Goal: Book appointment/travel/reservation

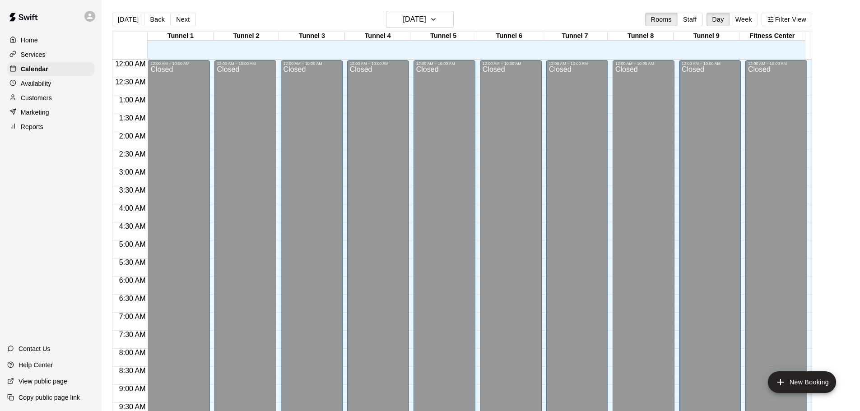
scroll to position [478, 0]
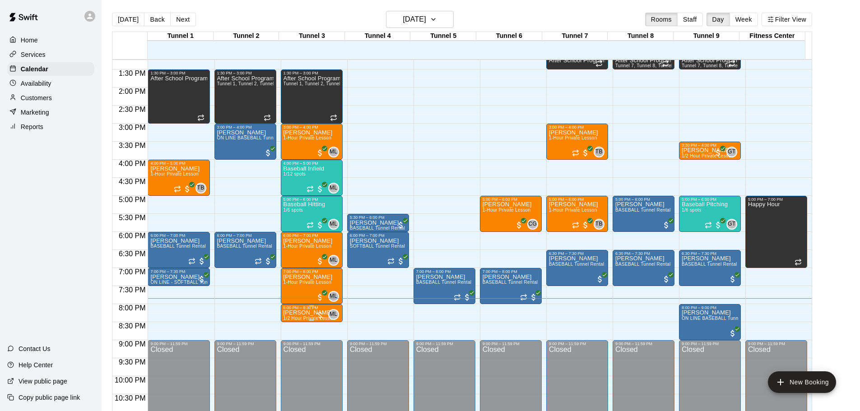
click at [297, 313] on p "[PERSON_NAME]" at bounding box center [309, 313] width 52 height 0
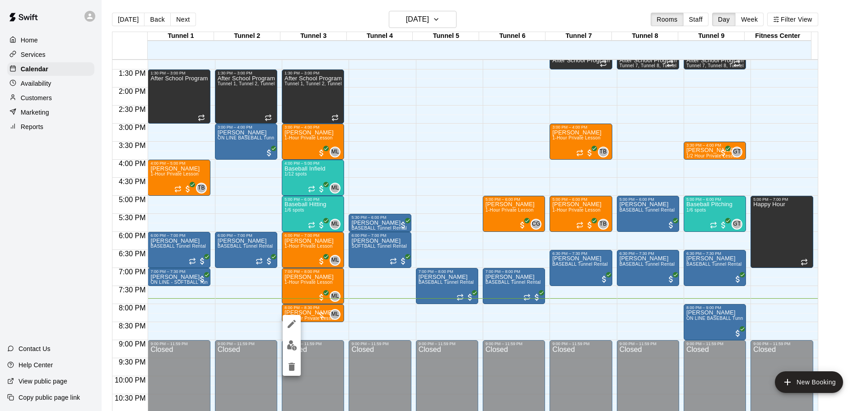
click at [290, 341] on img "edit" at bounding box center [292, 345] width 10 height 10
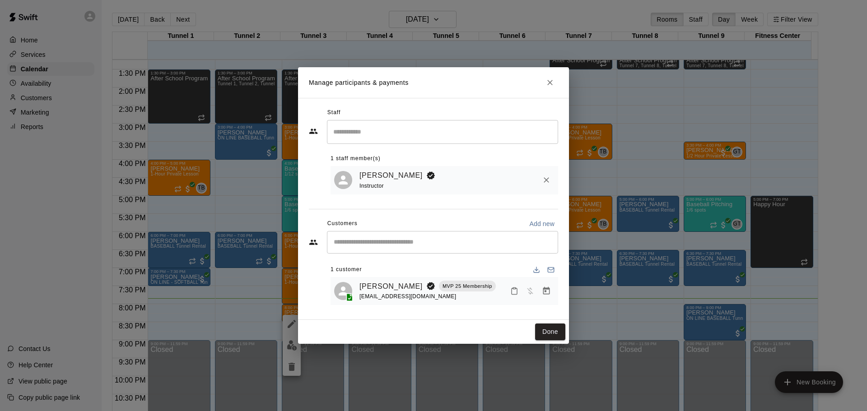
click at [549, 293] on icon "Manage bookings & payment" at bounding box center [546, 291] width 7 height 8
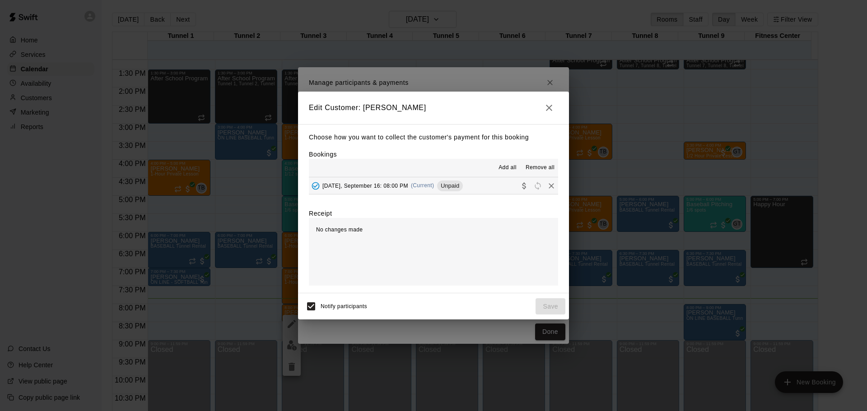
click at [453, 179] on button "[DATE], September 16: 08:00 PM (Current) Unpaid" at bounding box center [433, 185] width 249 height 17
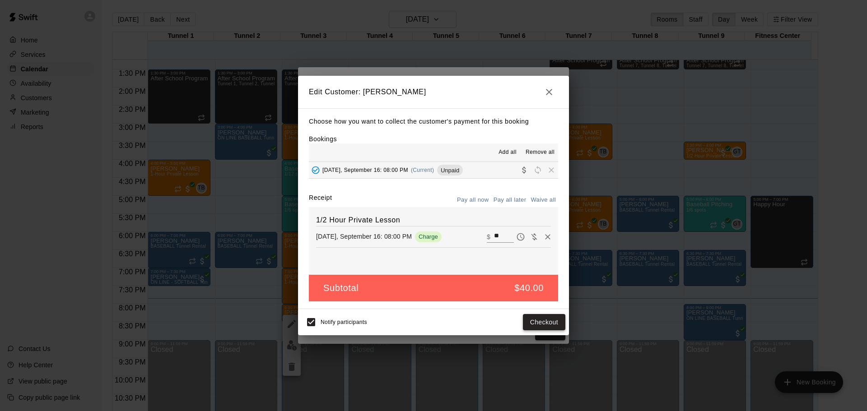
click at [538, 318] on button "Checkout" at bounding box center [544, 322] width 42 height 17
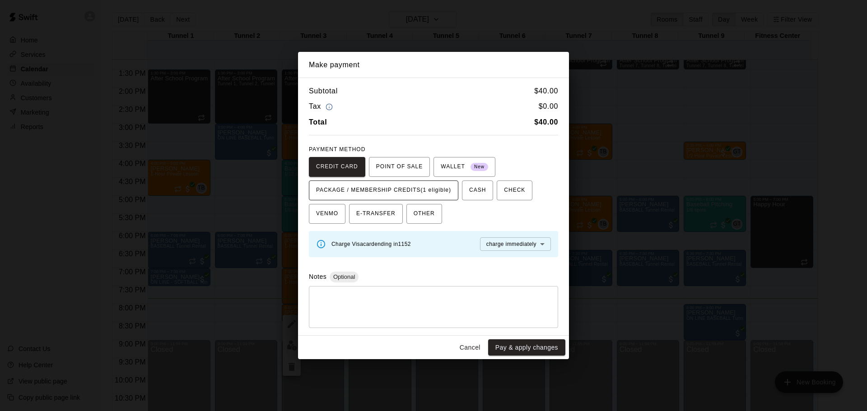
click at [404, 198] on button "PACKAGE / MEMBERSHIP CREDITS (1 eligible)" at bounding box center [383, 191] width 149 height 20
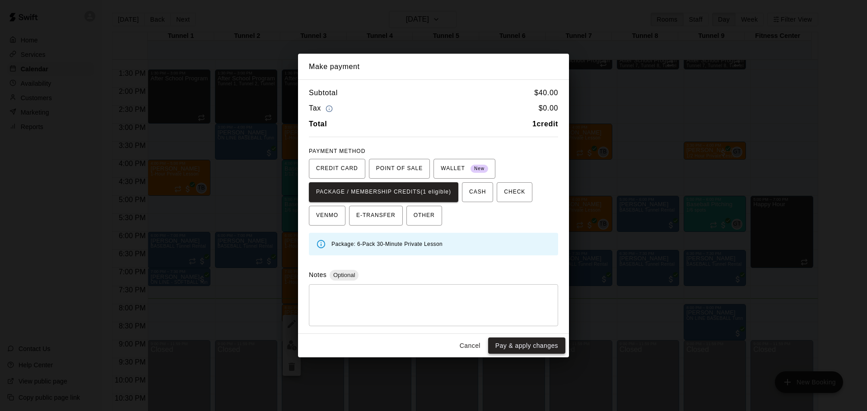
click at [536, 345] on button "Pay & apply changes" at bounding box center [526, 346] width 77 height 17
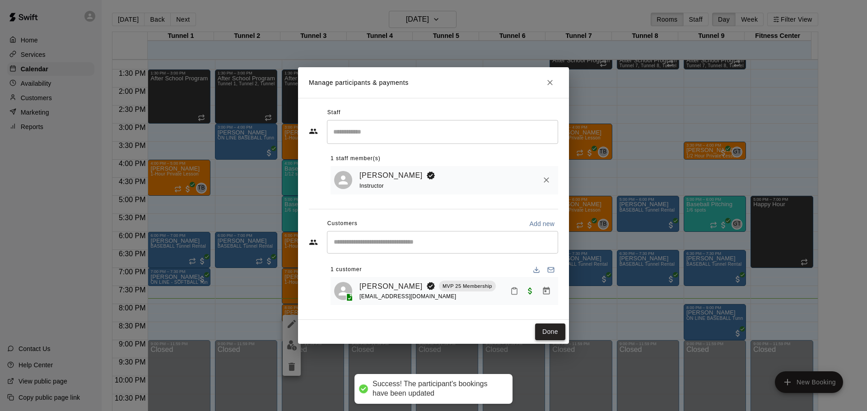
click at [561, 333] on button "Done" at bounding box center [550, 332] width 30 height 17
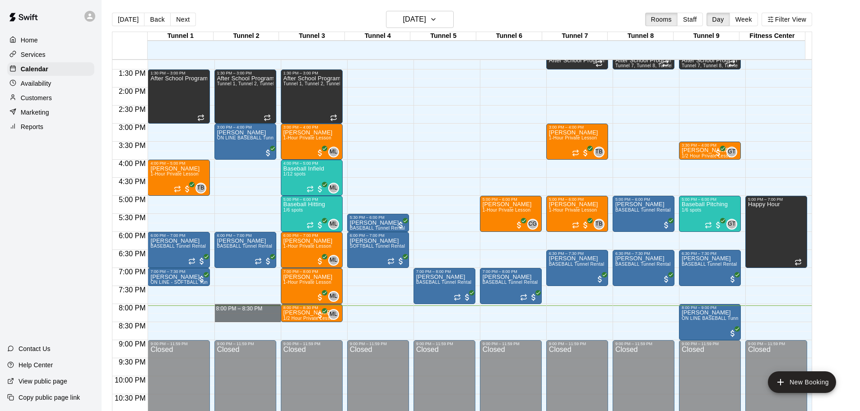
drag, startPoint x: 232, startPoint y: 306, endPoint x: 234, endPoint y: 319, distance: 13.3
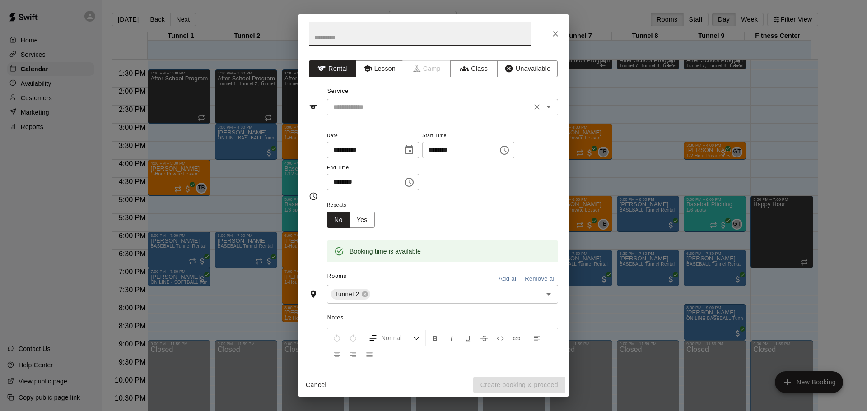
click at [403, 114] on div "​" at bounding box center [442, 107] width 231 height 17
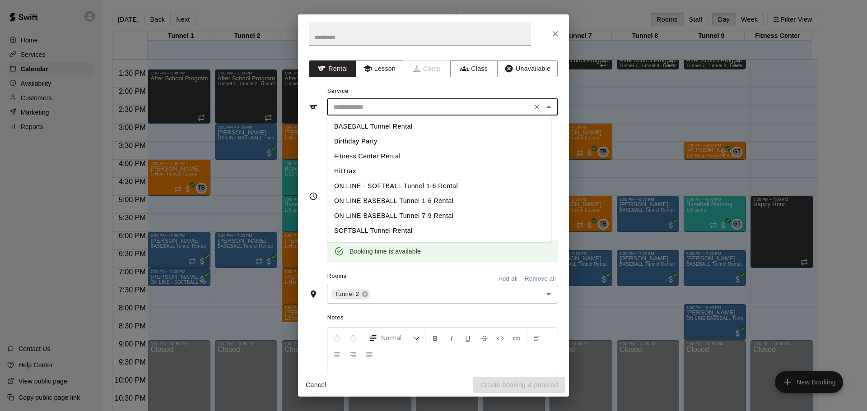
click at [382, 228] on li "SOFTBALL Tunnel Rental" at bounding box center [439, 230] width 224 height 15
type input "**********"
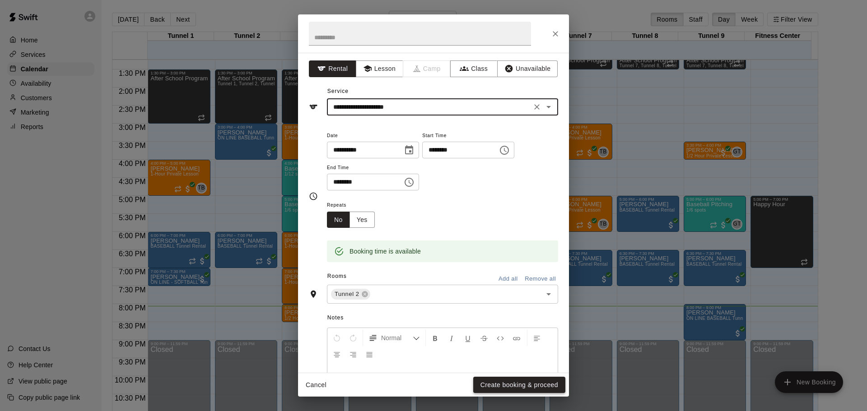
click at [517, 385] on button "Create booking & proceed" at bounding box center [519, 385] width 92 height 17
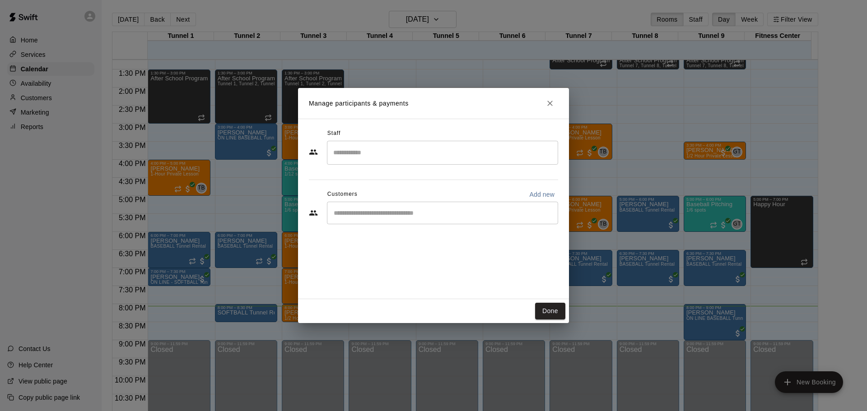
click at [395, 214] on input "Start typing to search customers..." at bounding box center [442, 213] width 223 height 9
click at [543, 195] on p "Add new" at bounding box center [541, 194] width 25 height 9
select select "**"
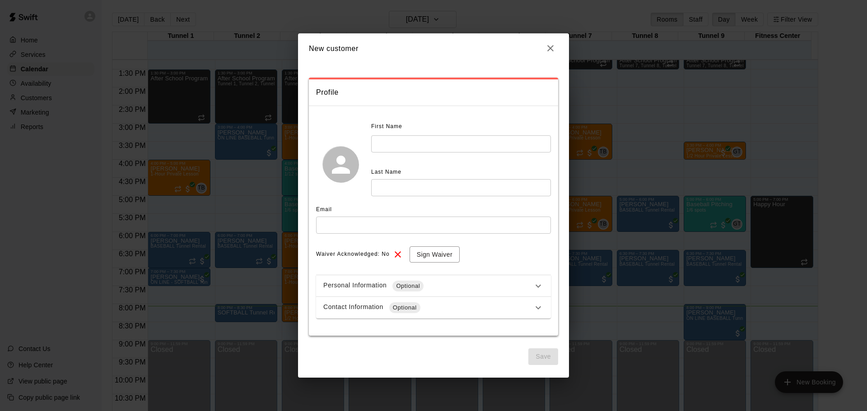
click at [446, 137] on input "text" at bounding box center [461, 143] width 180 height 17
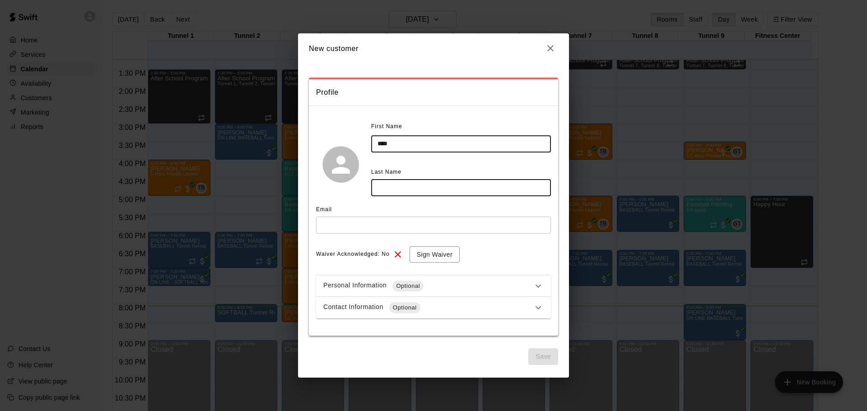
type input "****"
click at [481, 188] on input "text" at bounding box center [461, 187] width 180 height 17
type input "********"
click at [492, 226] on input "text" at bounding box center [433, 225] width 235 height 17
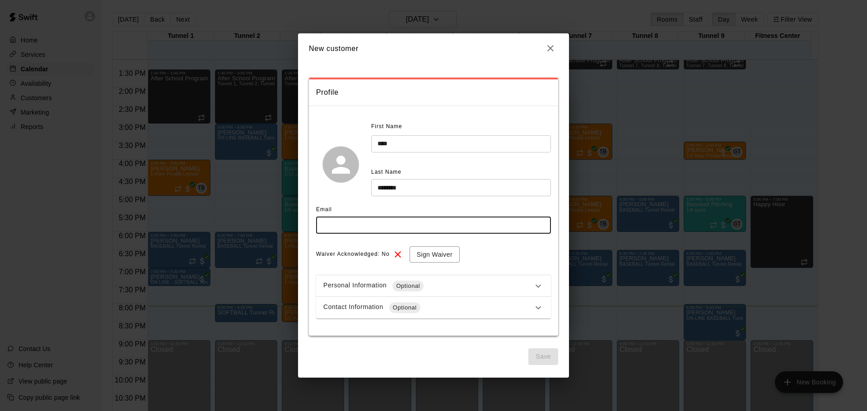
click at [492, 226] on input "text" at bounding box center [433, 225] width 235 height 17
type input "**********"
click at [446, 249] on button "Sign Waiver" at bounding box center [434, 254] width 50 height 17
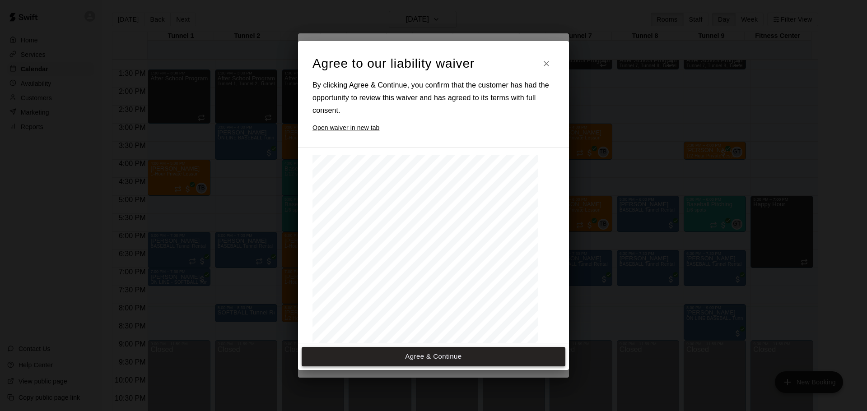
click at [427, 352] on button "Agree & Continue" at bounding box center [434, 356] width 264 height 19
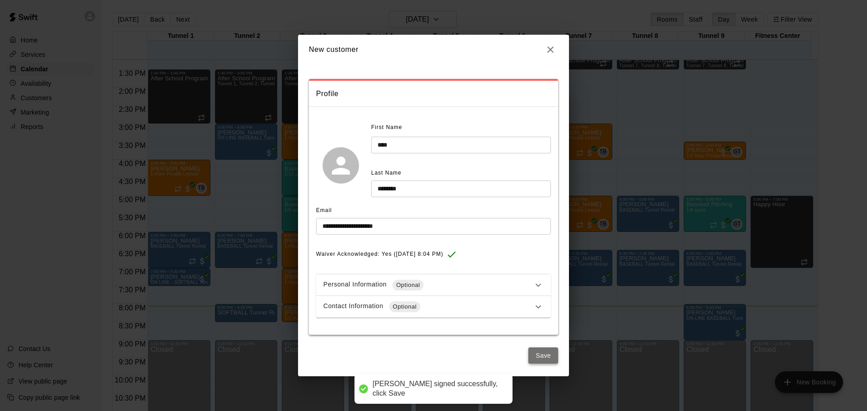
click at [539, 357] on button "Save" at bounding box center [543, 356] width 30 height 17
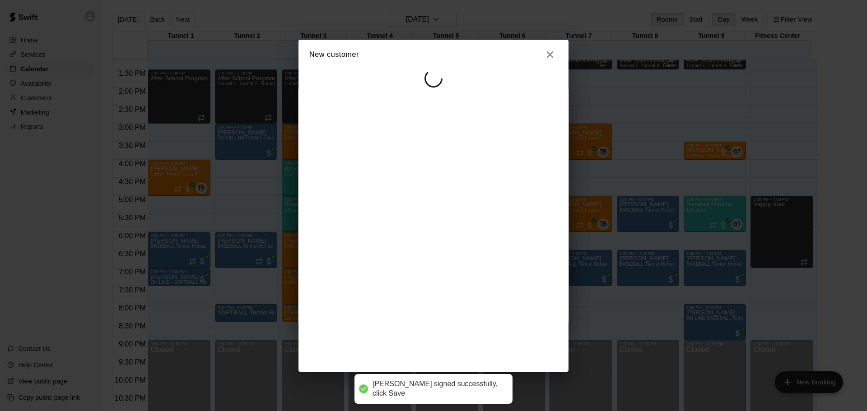
select select "**"
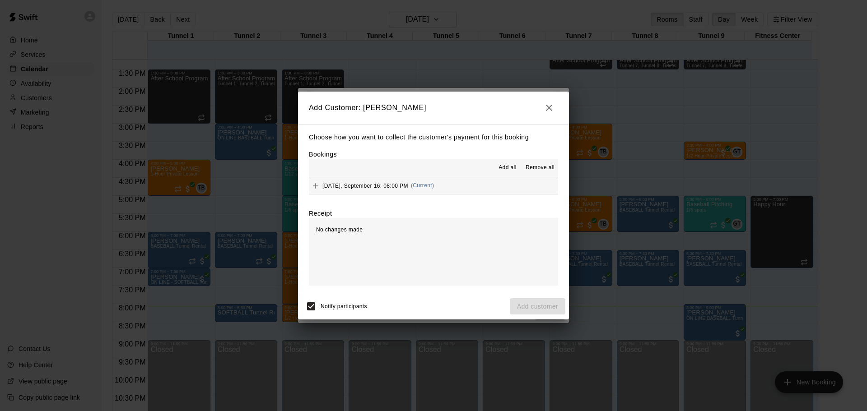
click at [470, 196] on div "Choose how you want to collect the customer's payment for this booking Bookings…" at bounding box center [433, 208] width 271 height 169
click at [469, 189] on button "[DATE], September 16: 08:00 PM (Current)" at bounding box center [433, 185] width 249 height 17
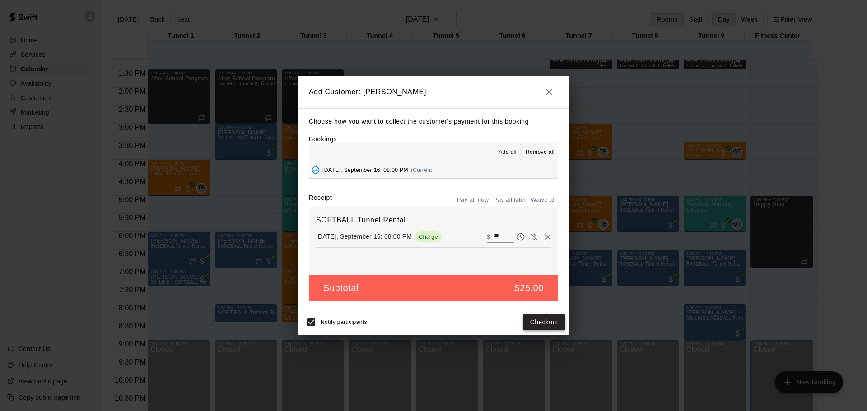
click at [548, 319] on button "Checkout" at bounding box center [544, 322] width 42 height 17
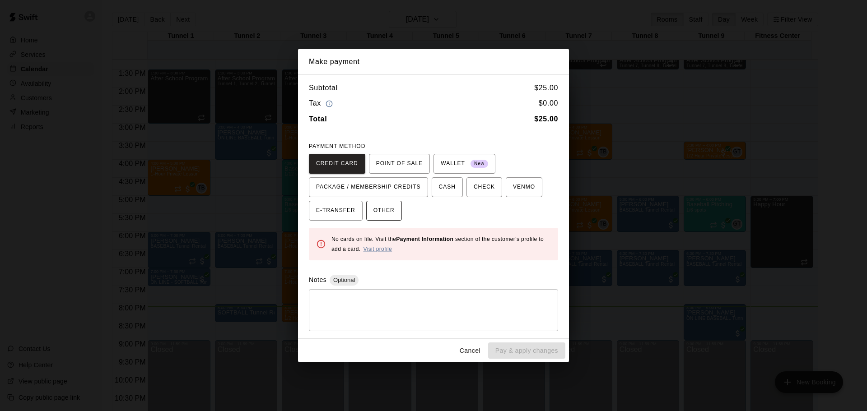
click at [376, 213] on span "OTHER" at bounding box center [383, 211] width 21 height 14
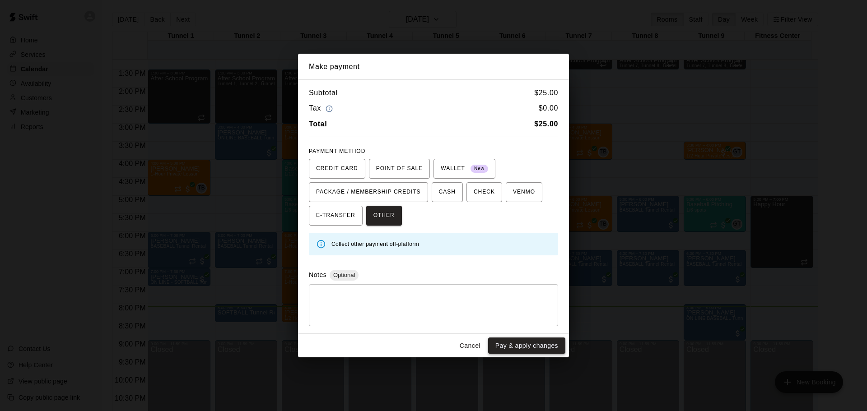
click at [511, 346] on button "Pay & apply changes" at bounding box center [526, 346] width 77 height 17
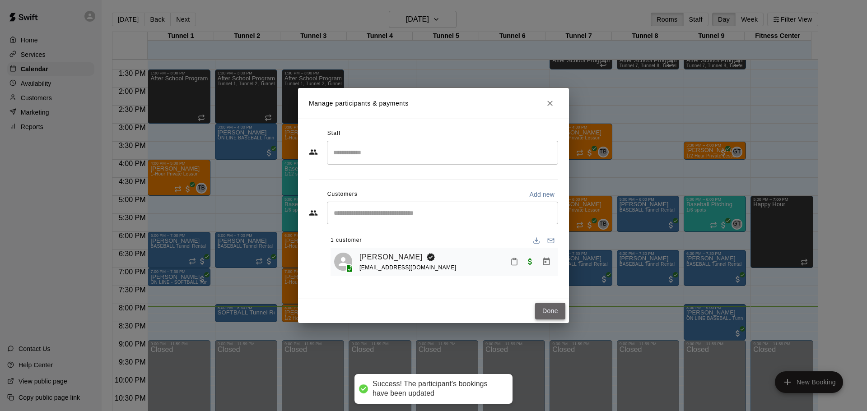
click at [550, 312] on button "Done" at bounding box center [550, 311] width 30 height 17
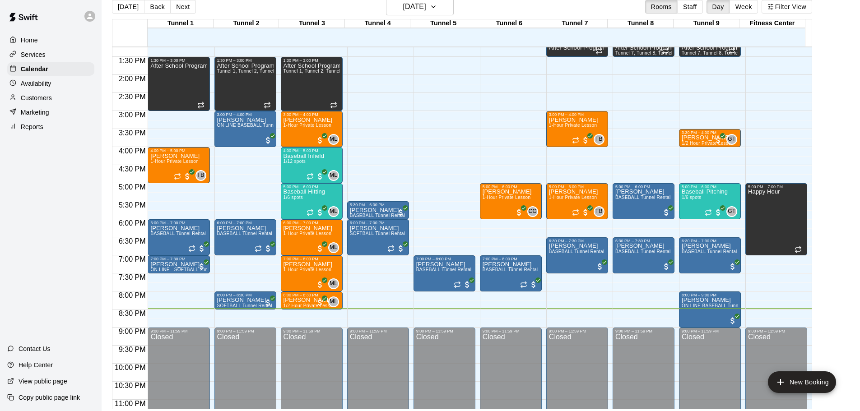
scroll to position [14, 0]
